Goal: Task Accomplishment & Management: Complete application form

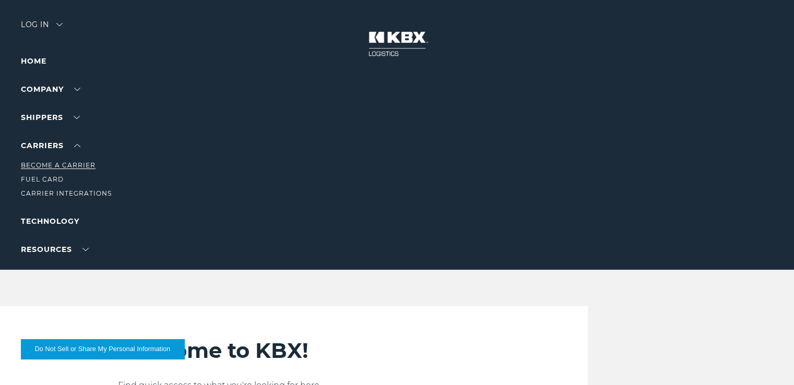
click at [71, 165] on link "Become a Carrier" at bounding box center [58, 165] width 75 height 8
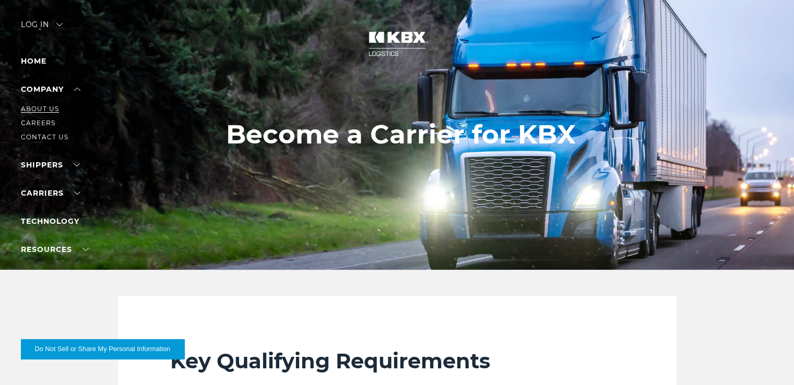
click at [44, 109] on link "About Us" at bounding box center [40, 109] width 38 height 8
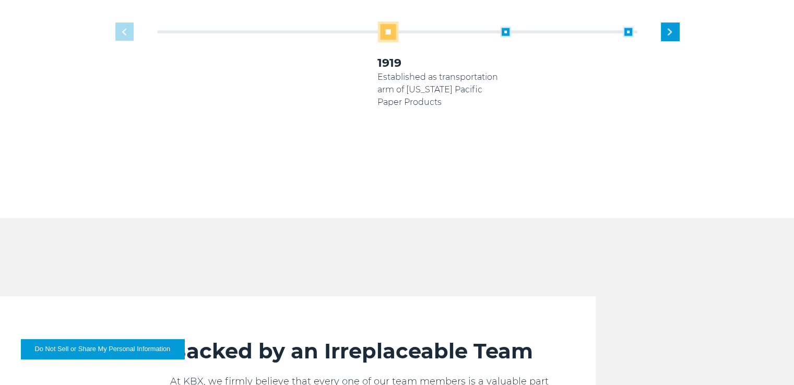
scroll to position [731, 0]
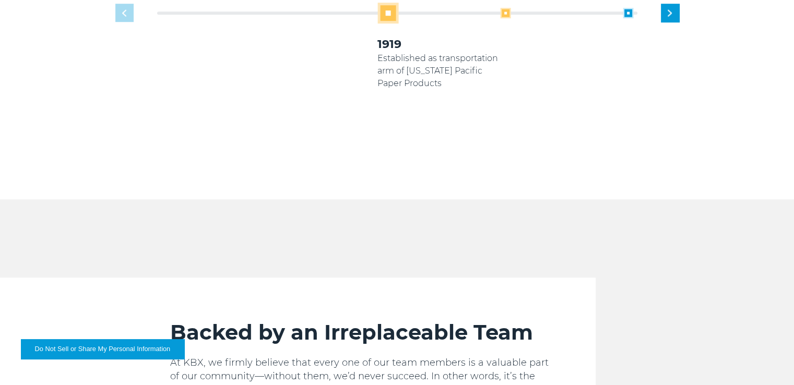
click at [506, 13] on span at bounding box center [505, 13] width 10 height 10
click at [505, 13] on span at bounding box center [505, 13] width 10 height 10
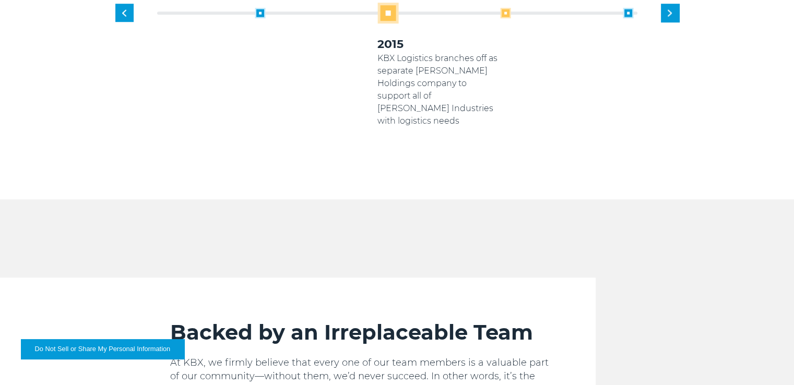
click at [506, 11] on span at bounding box center [505, 13] width 10 height 10
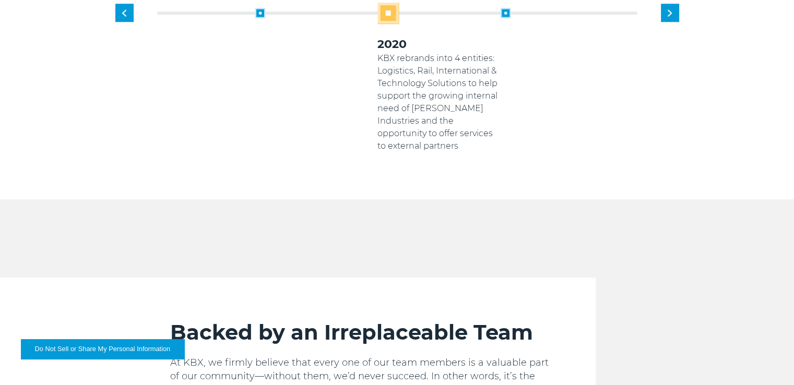
click at [506, 11] on span at bounding box center [505, 13] width 10 height 10
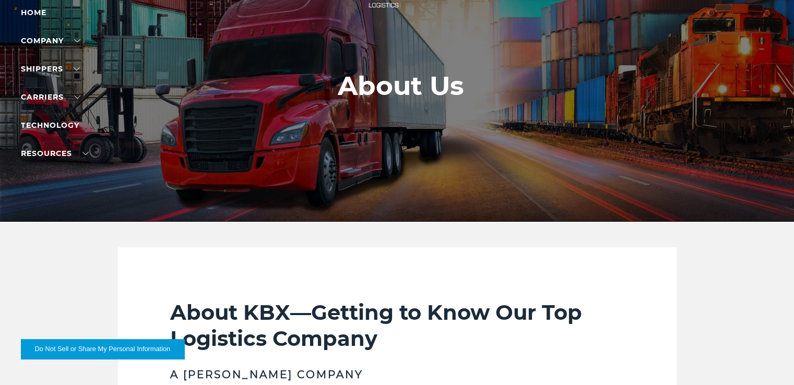
scroll to position [0, 0]
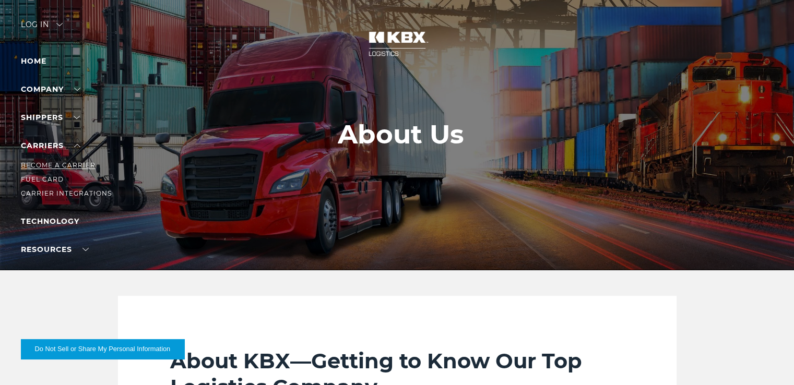
click at [69, 166] on link "Become a Carrier" at bounding box center [58, 165] width 75 height 8
